Goal: Find specific page/section: Find specific page/section

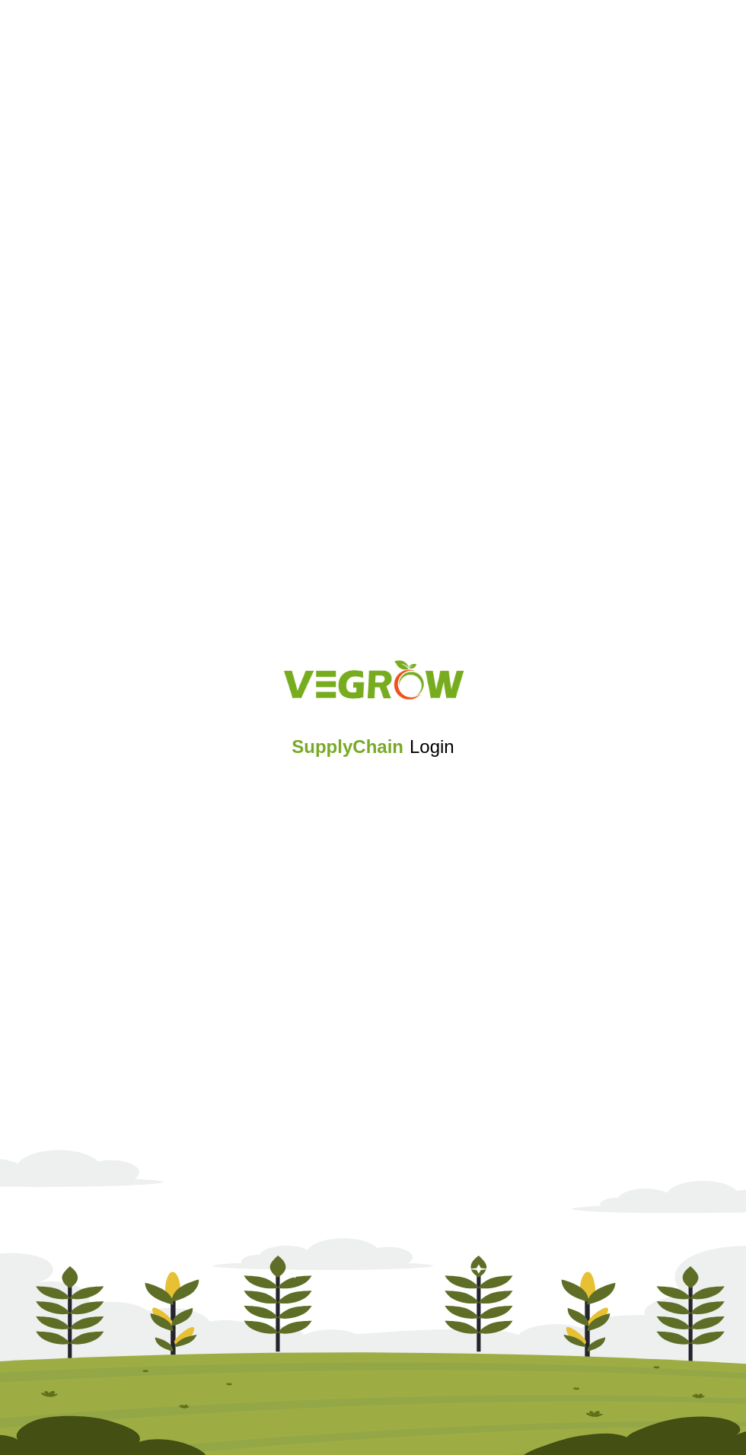
click at [331, 758] on h5 "SupplyChain Login" at bounding box center [373, 746] width 162 height 27
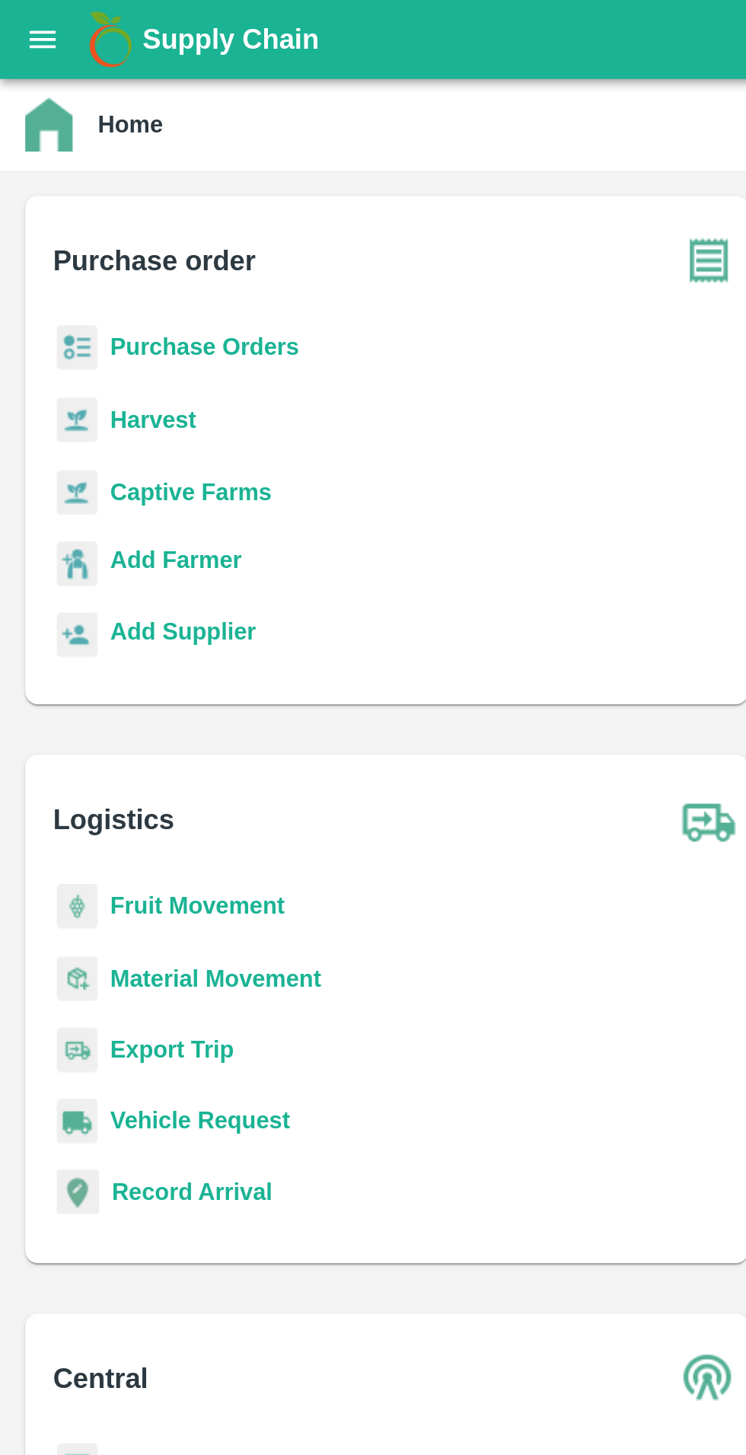
click at [30, 36] on div "Supply Chain" at bounding box center [373, 19] width 746 height 38
click at [27, 23] on icon "open drawer" at bounding box center [20, 19] width 17 height 17
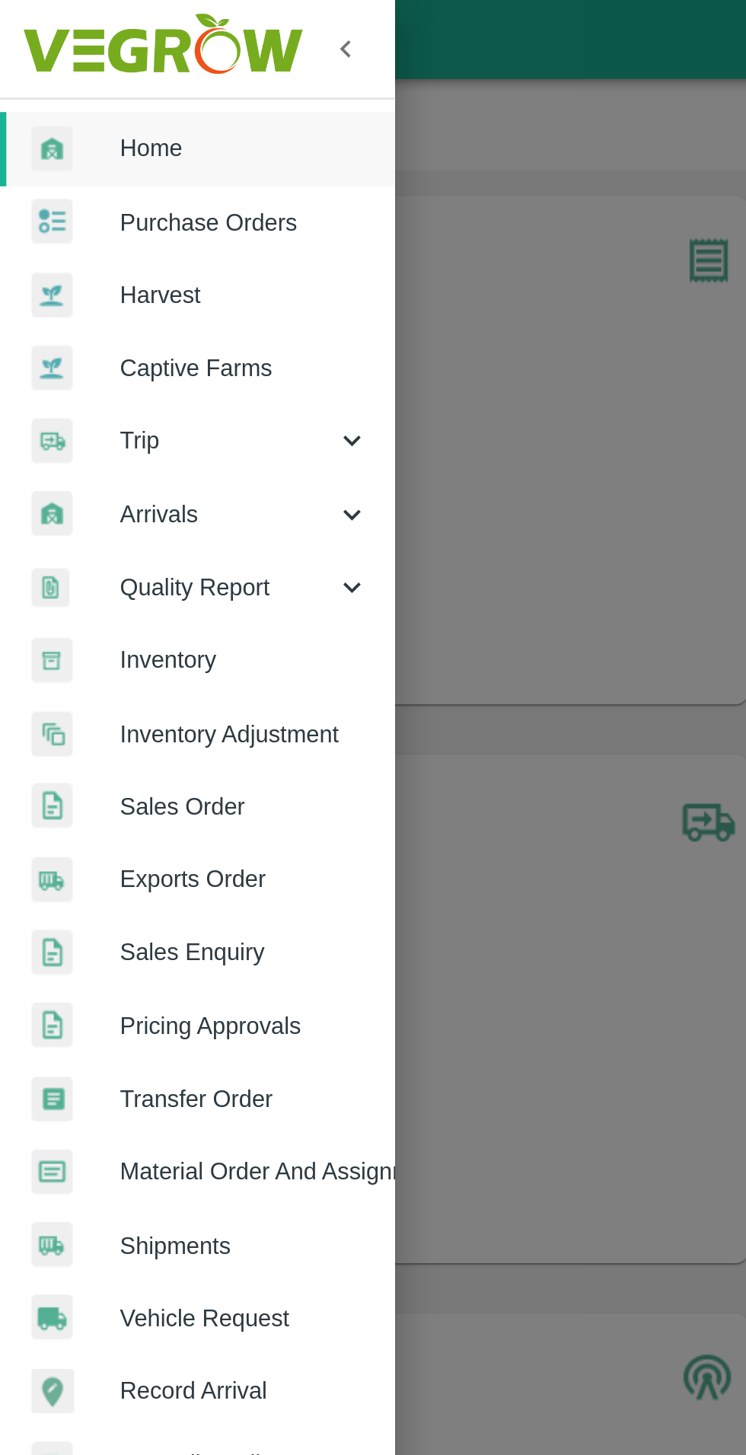
click at [147, 311] on span "Inventory" at bounding box center [118, 318] width 120 height 17
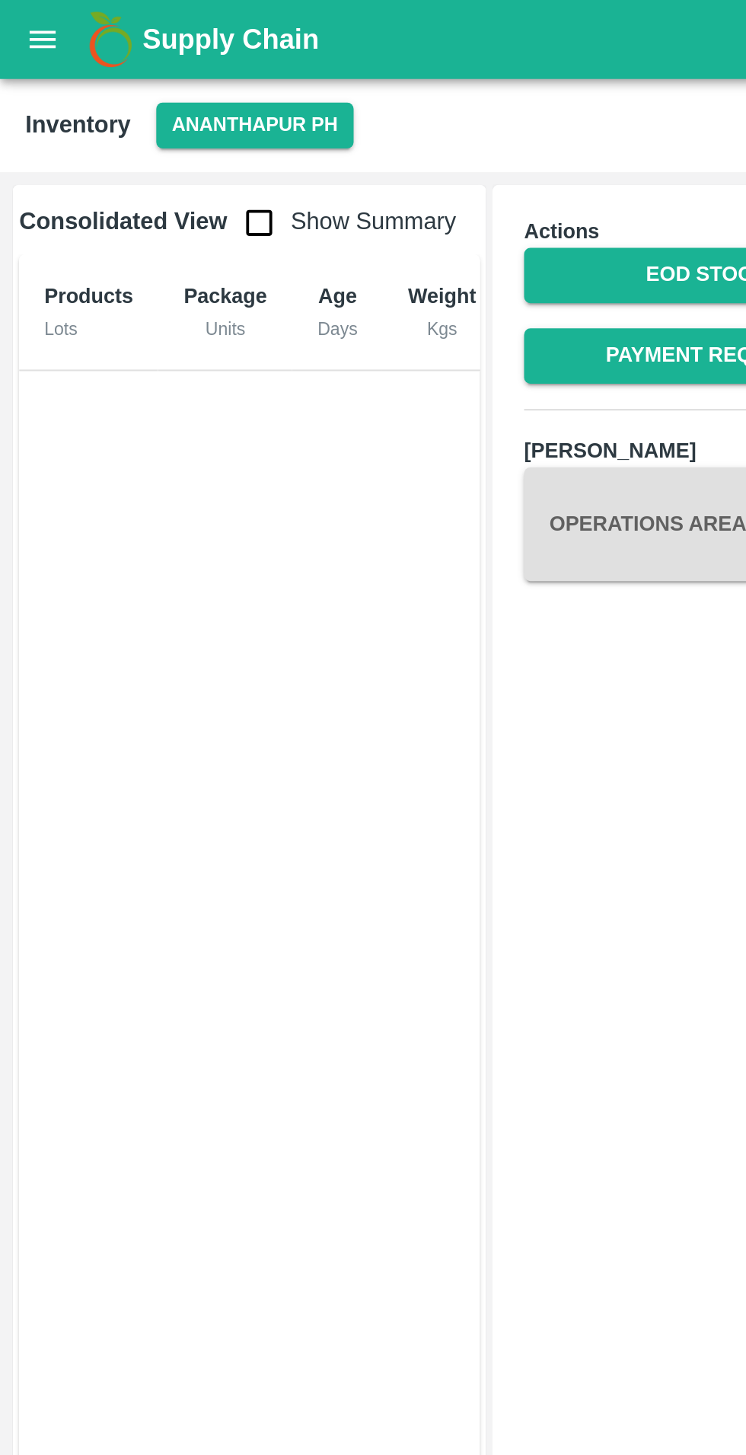
click at [145, 52] on button "Ananthapur PH" at bounding box center [122, 61] width 95 height 22
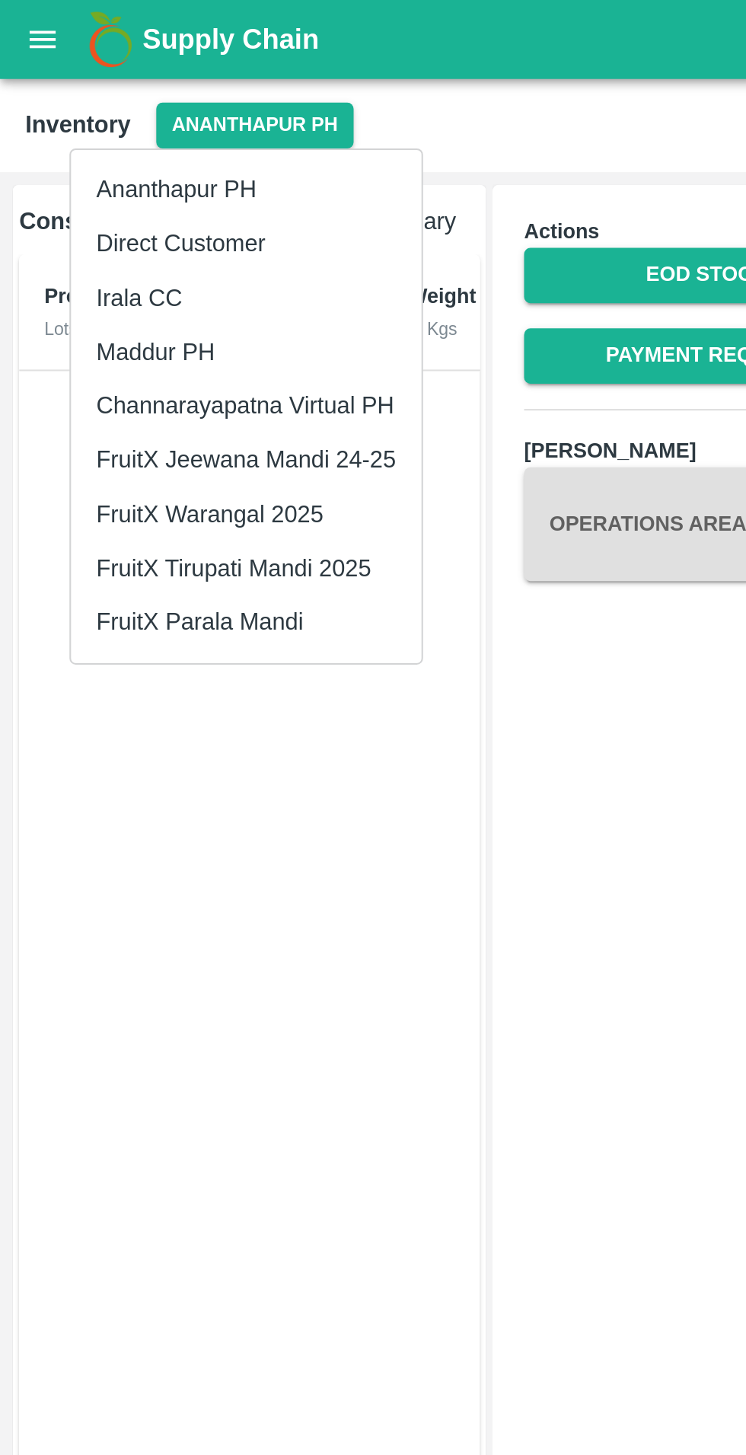
click at [149, 301] on li "FruitX Parala Mandi" at bounding box center [118, 300] width 169 height 26
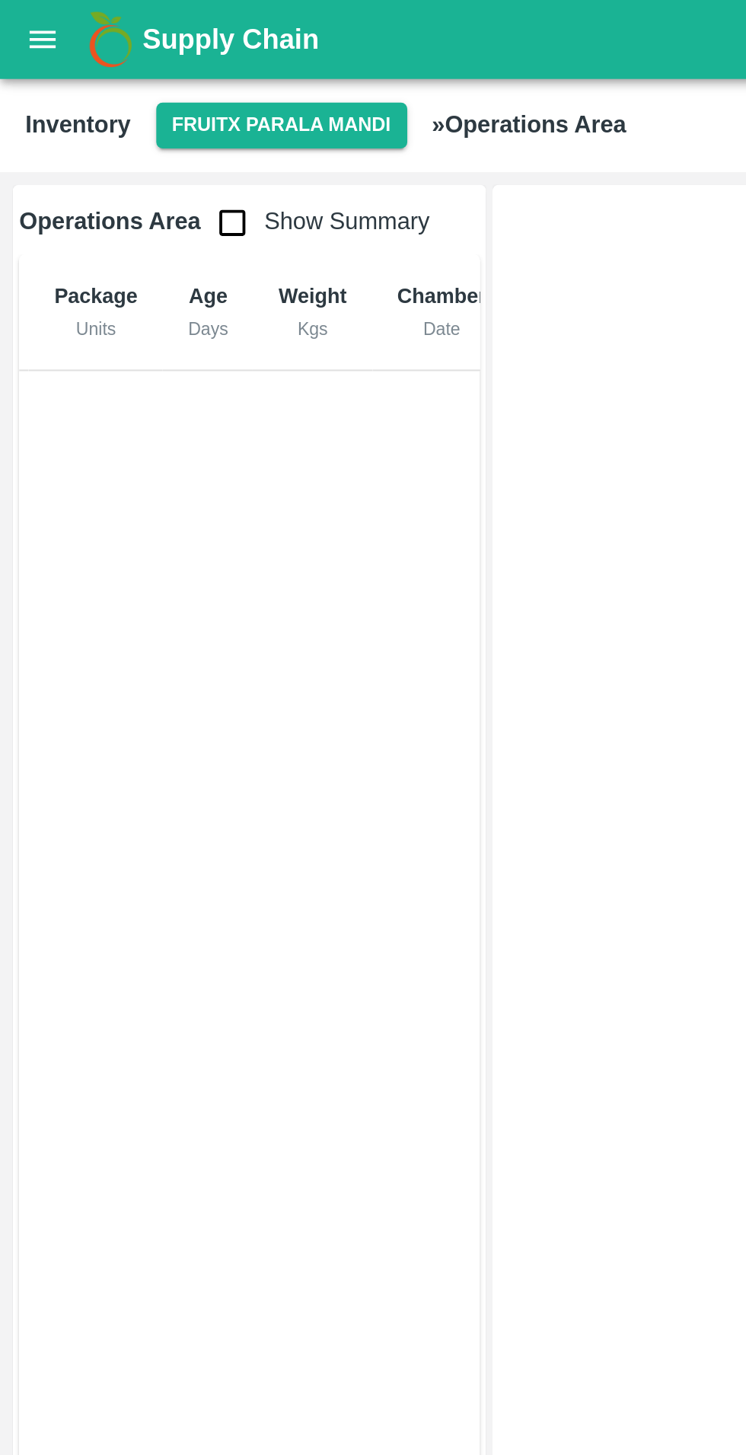
scroll to position [0, 71]
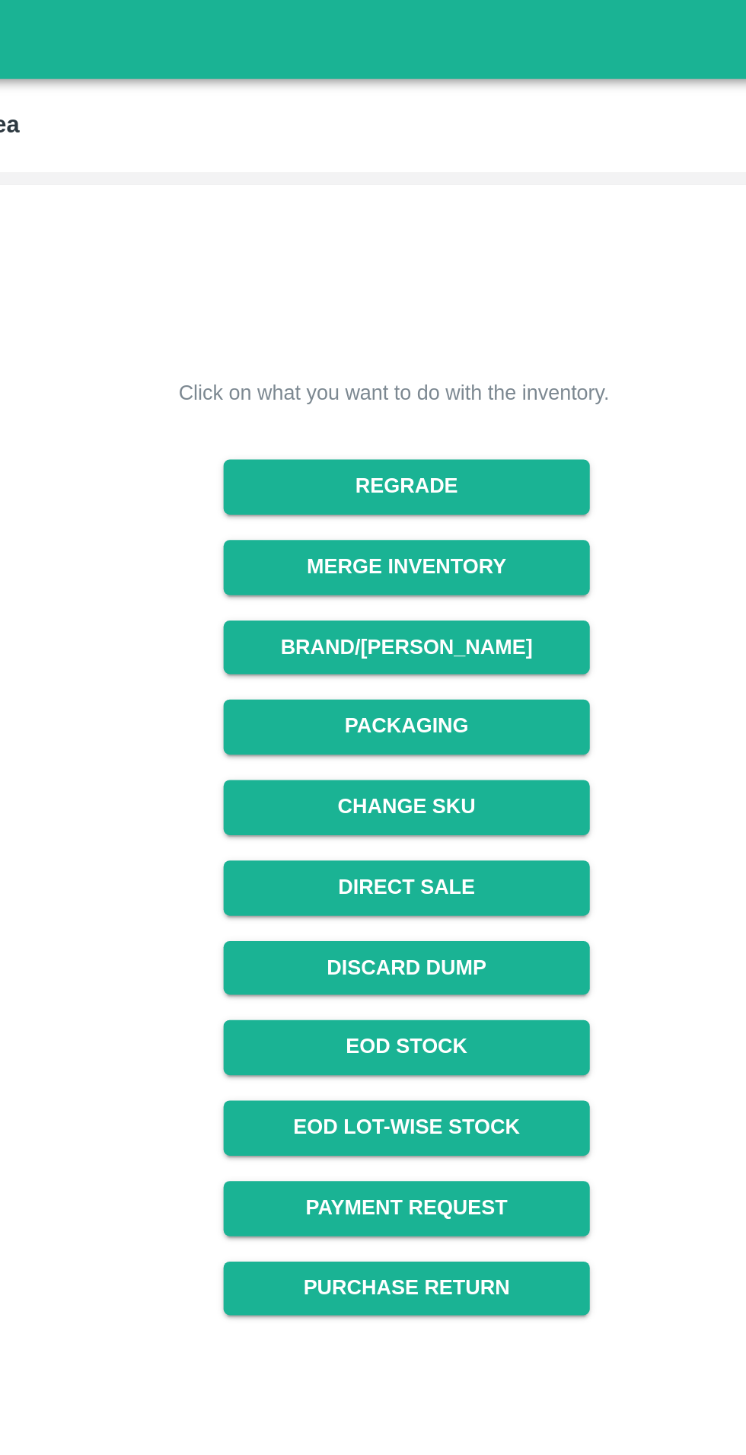
click at [541, 499] on link "EOD Stock" at bounding box center [489, 505] width 176 height 27
